Goal: Navigation & Orientation: Find specific page/section

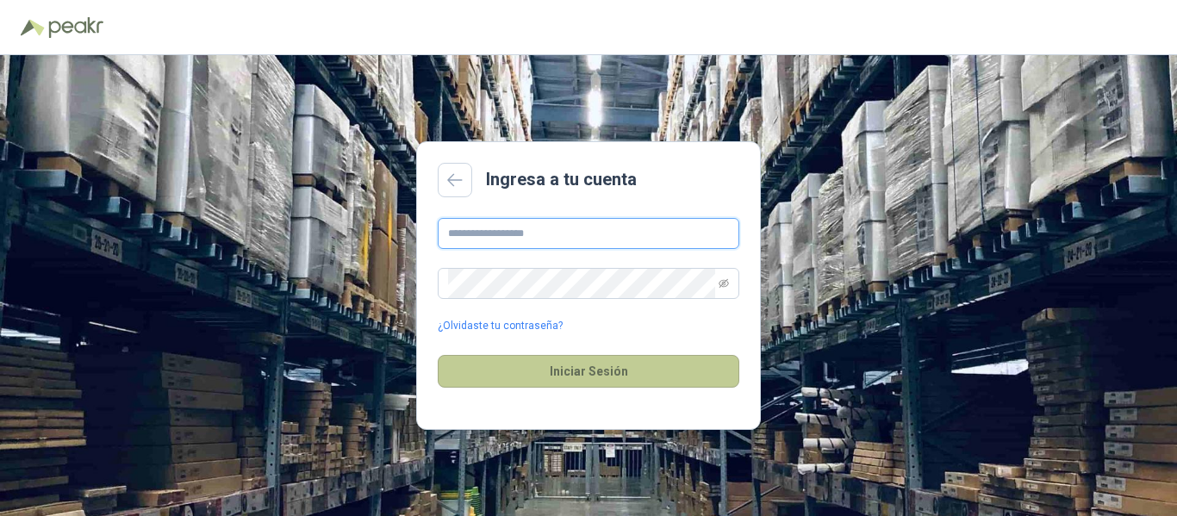
type input "**********"
click at [593, 373] on button "Iniciar Sesión" at bounding box center [588, 371] width 301 height 33
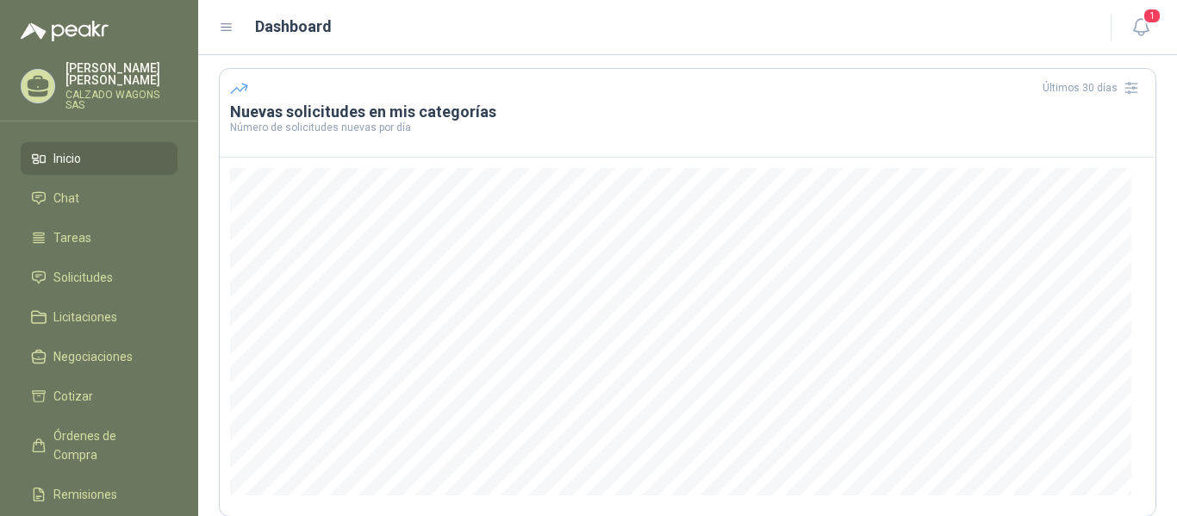
scroll to position [86, 0]
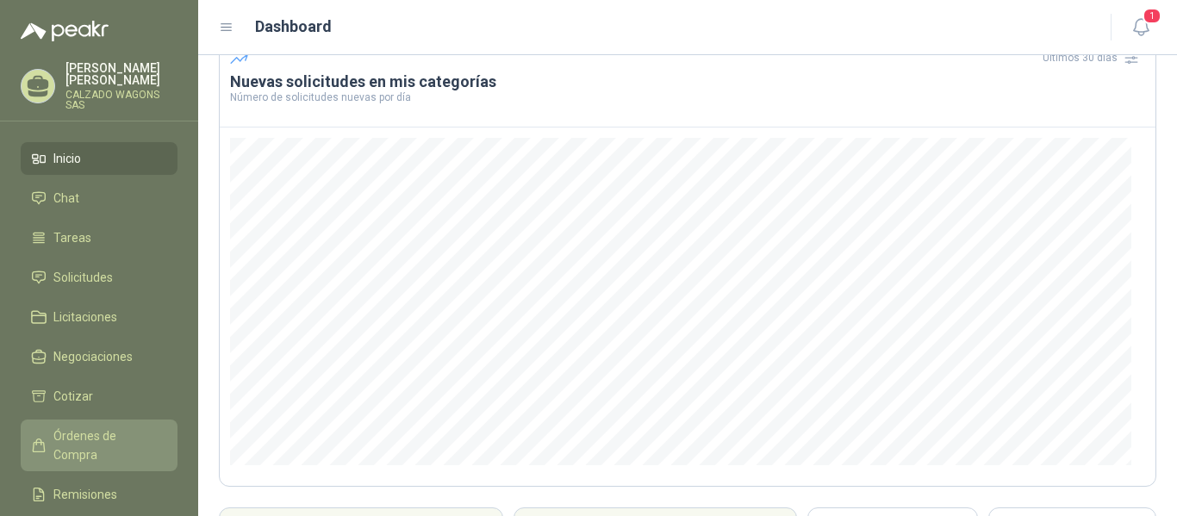
click at [123, 430] on span "Órdenes de Compra" at bounding box center [107, 445] width 108 height 38
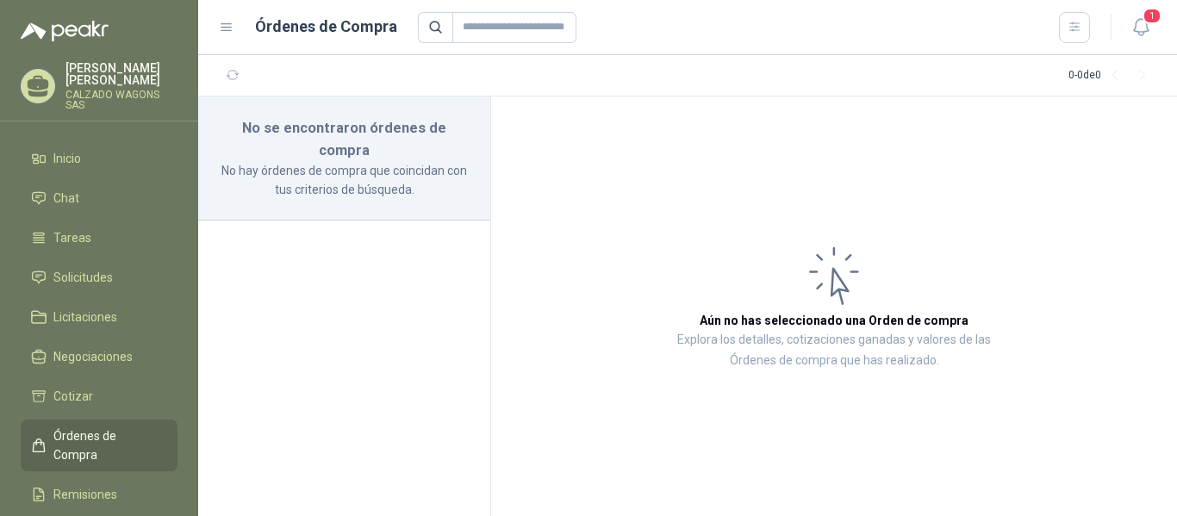
click at [102, 432] on span "Órdenes de Compra" at bounding box center [107, 445] width 108 height 38
click at [103, 282] on span "Solicitudes" at bounding box center [82, 277] width 59 height 19
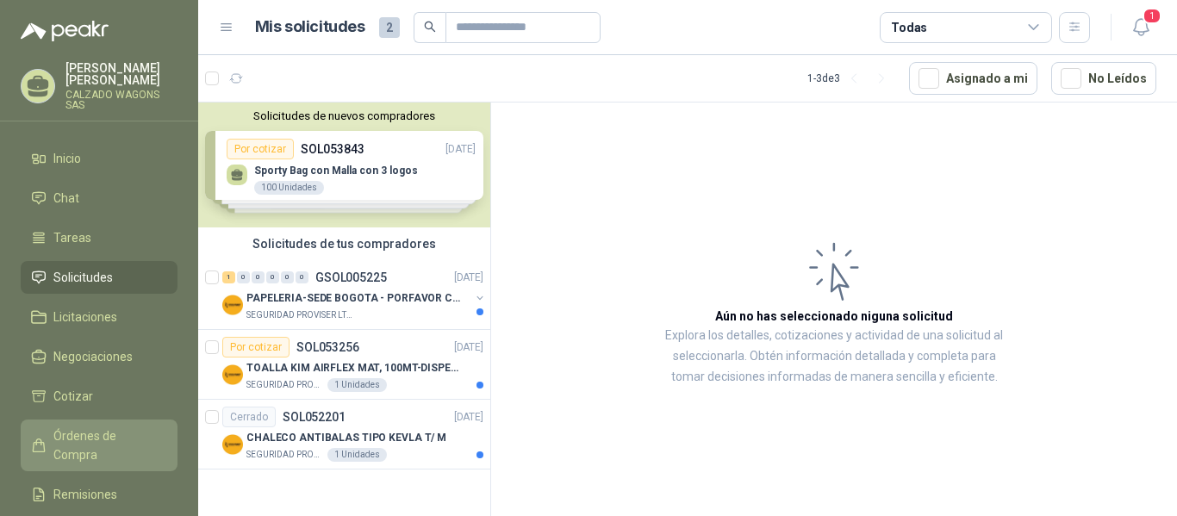
click at [135, 435] on span "Órdenes de Compra" at bounding box center [107, 445] width 108 height 38
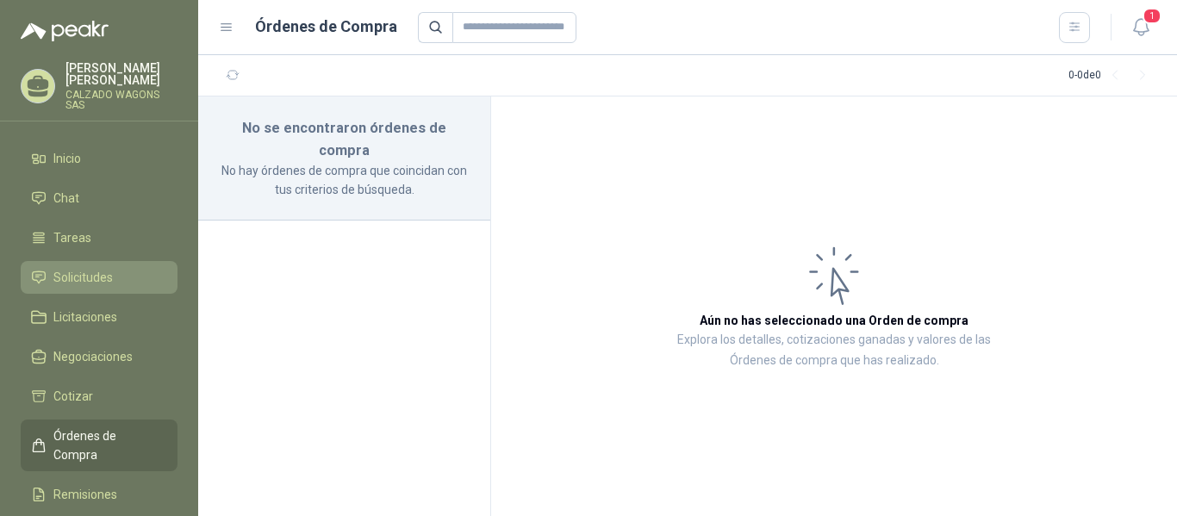
click at [117, 273] on li "Solicitudes" at bounding box center [99, 277] width 136 height 19
